Goal: Information Seeking & Learning: Learn about a topic

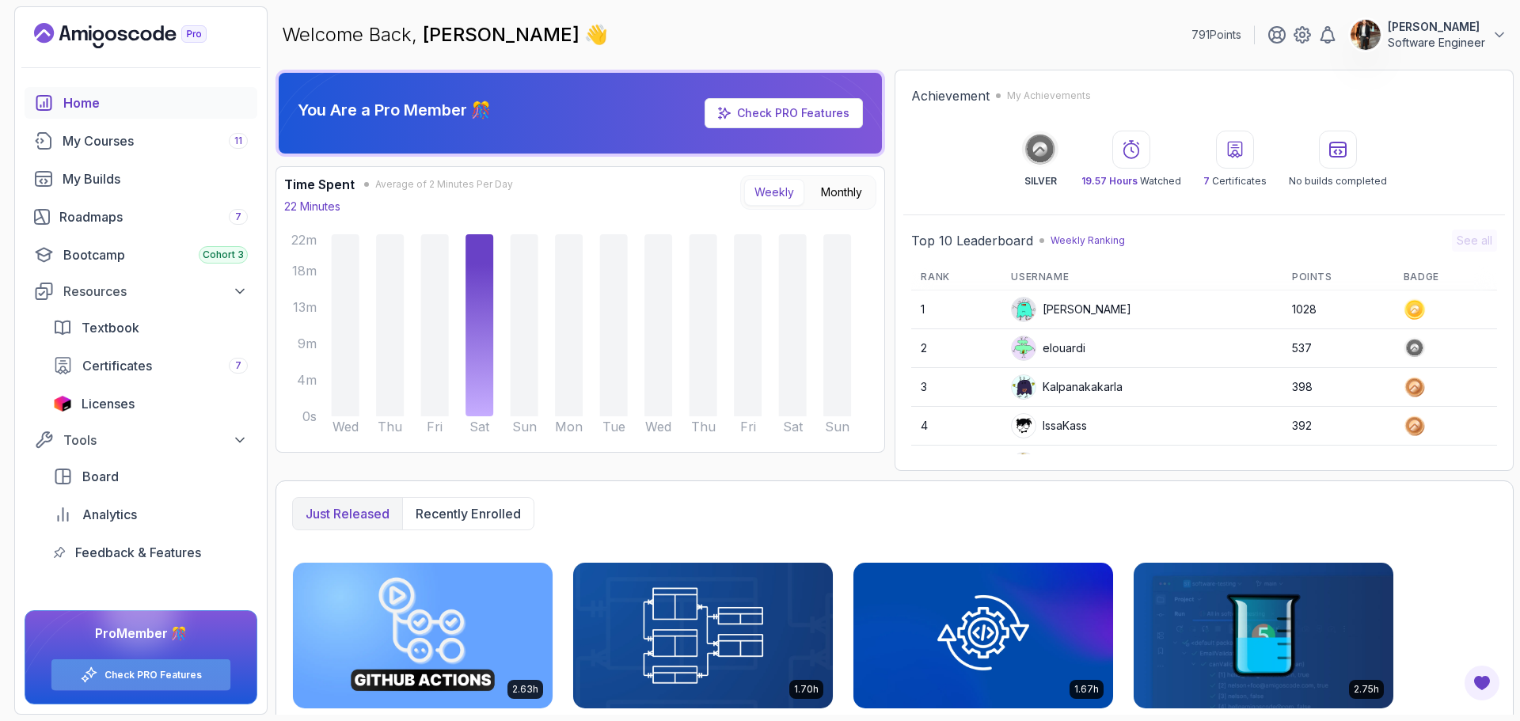
click at [202, 678] on div "Check PRO Features" at bounding box center [140, 674] width 179 height 31
click at [383, 110] on p "You Are a Pro Member 🎊" at bounding box center [394, 110] width 193 height 22
click at [90, 220] on div "Roadmaps 7" at bounding box center [153, 216] width 188 height 19
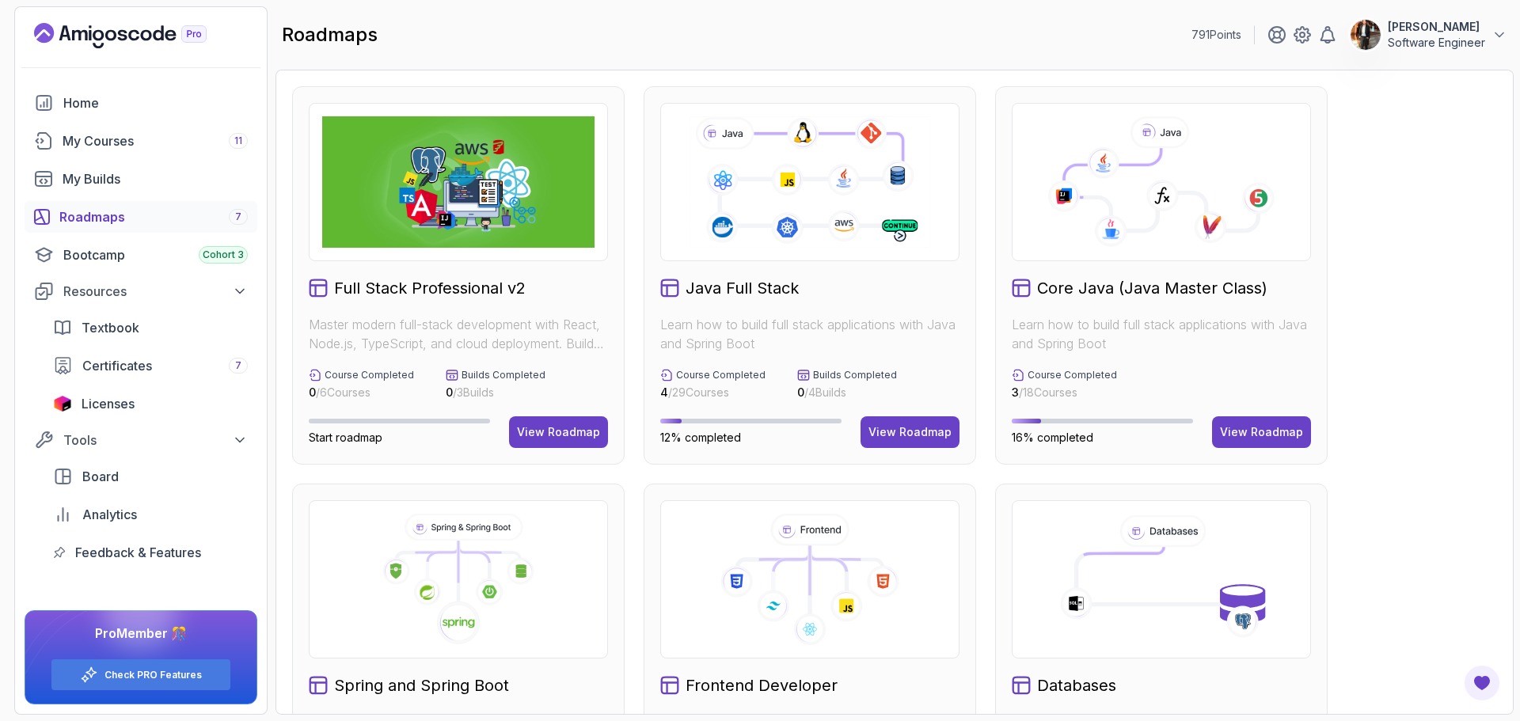
scroll to position [561, 0]
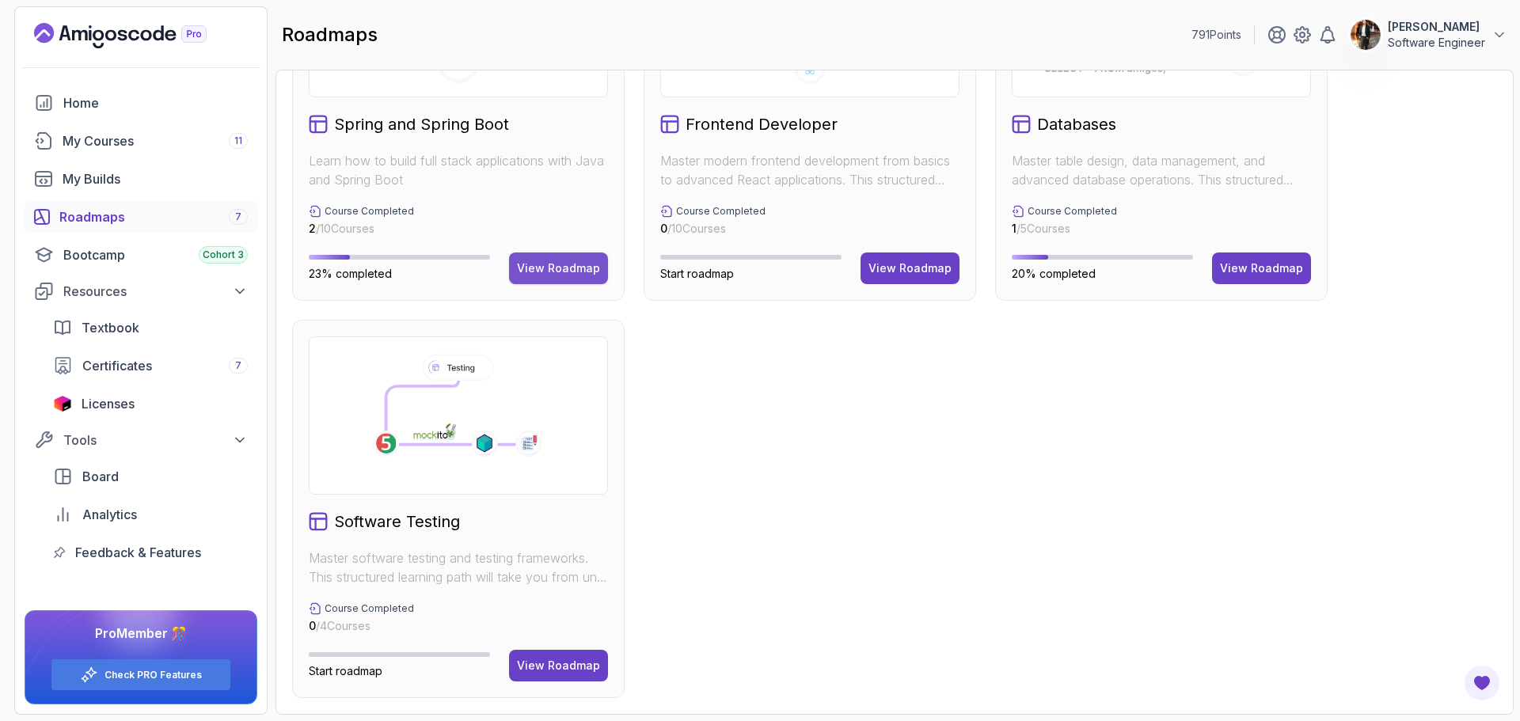
click at [566, 276] on div "View Roadmap" at bounding box center [558, 268] width 83 height 16
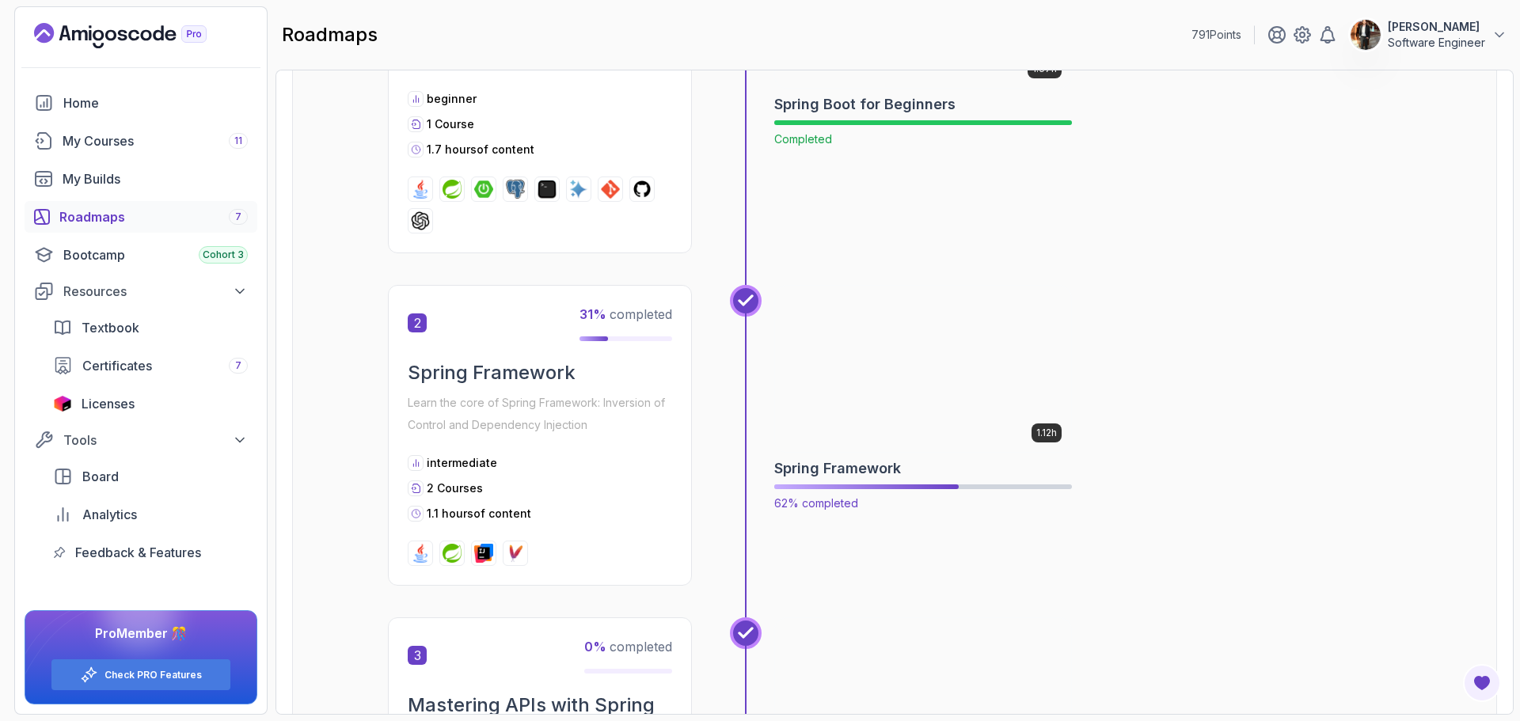
scroll to position [728, 0]
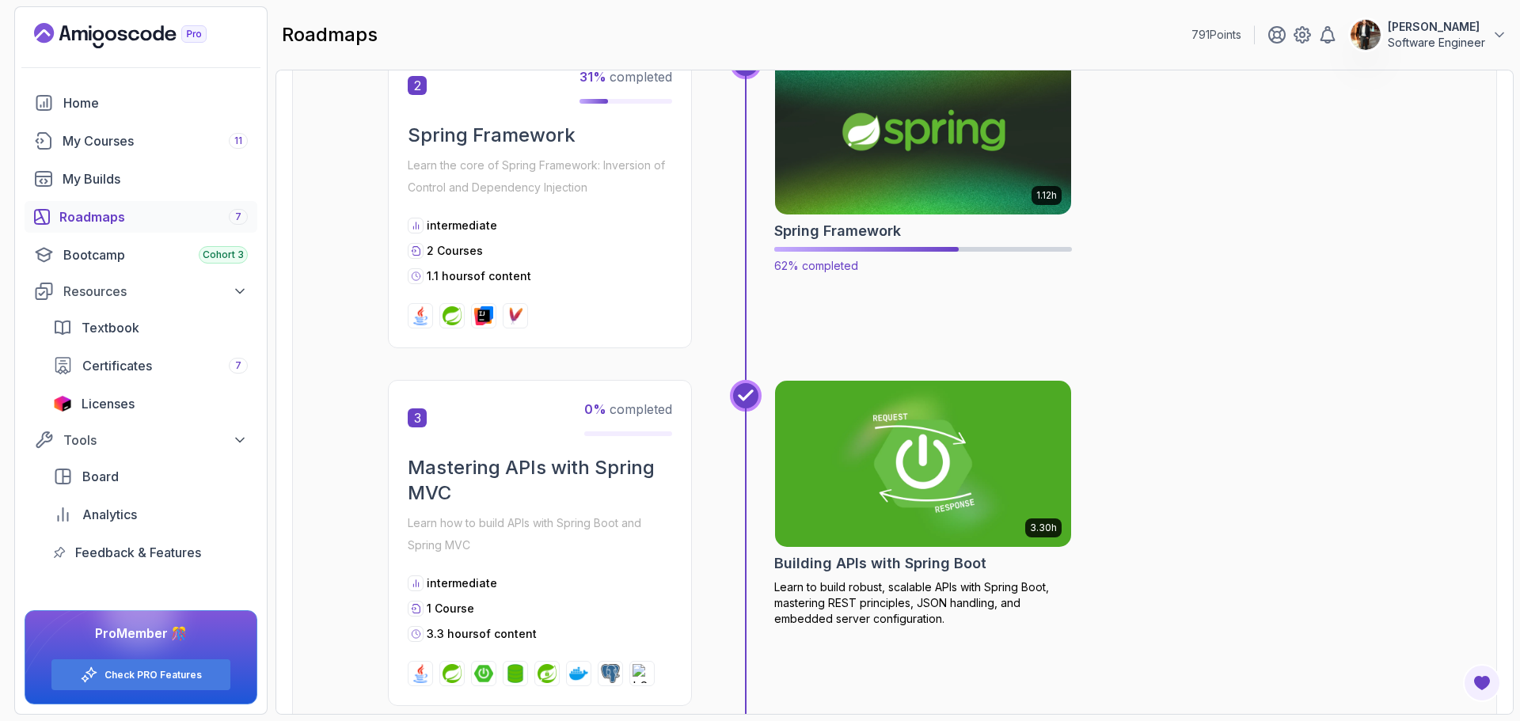
click at [890, 178] on img at bounding box center [923, 131] width 311 height 174
